Goal: Find specific page/section: Find specific page/section

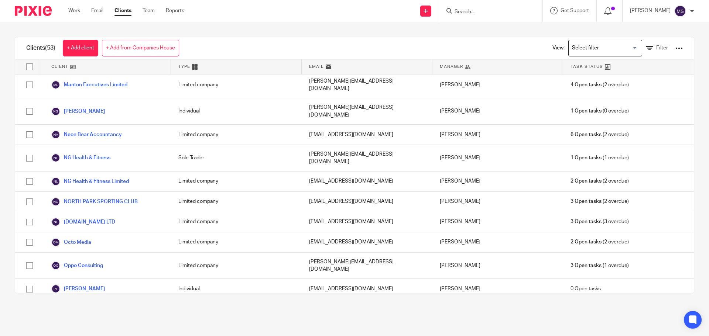
scroll to position [541, 0]
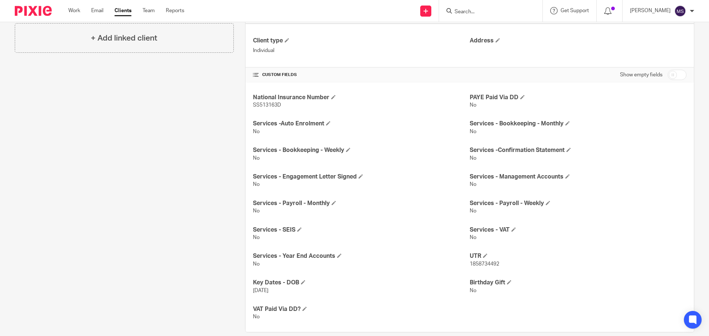
scroll to position [231, 0]
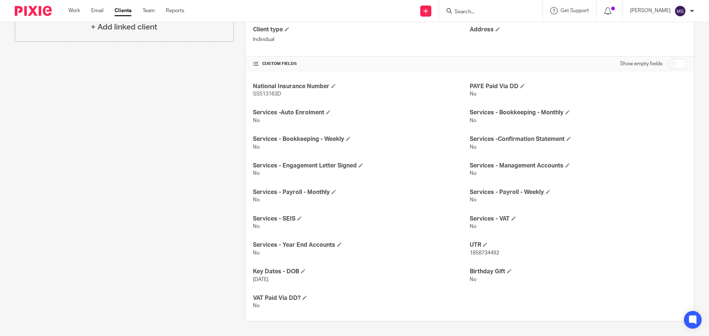
click at [158, 125] on div "Client contacts Petr Kaiser 07464598298 petr.vesely95kl@gmail.com Edit contact …" at bounding box center [118, 84] width 230 height 474
